Goal: Task Accomplishment & Management: Complete application form

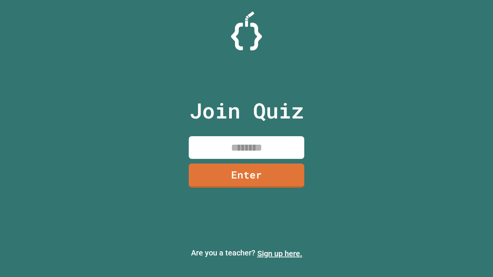
click at [280, 254] on link "Sign up here." at bounding box center [279, 253] width 45 height 9
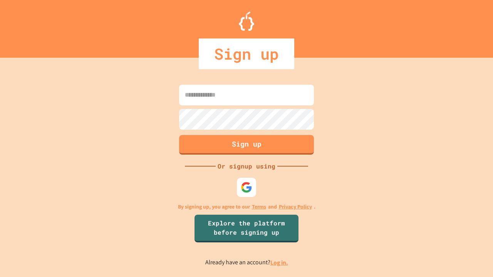
click at [280, 263] on link "Log in." at bounding box center [279, 263] width 18 height 8
